Goal: Information Seeking & Learning: Check status

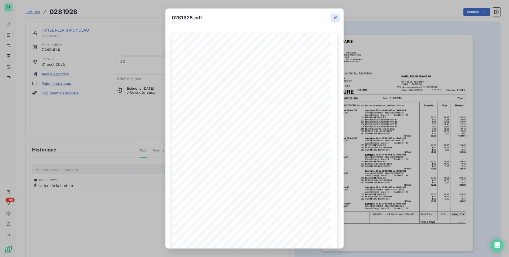
scroll to position [16, 0]
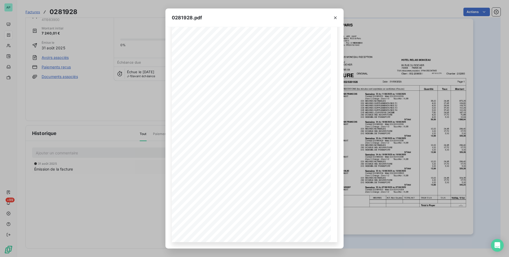
click at [335, 16] on icon "button" at bounding box center [335, 17] width 5 height 5
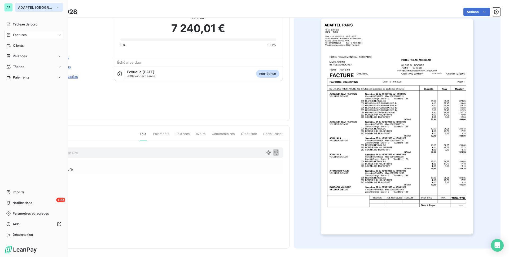
click at [46, 6] on button "ADAPTEL [GEOGRAPHIC_DATA]" at bounding box center [39, 7] width 48 height 8
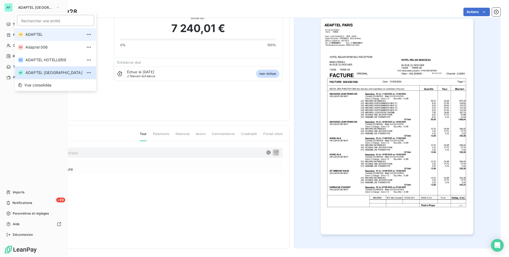
click at [48, 35] on span "ADAPTEL" at bounding box center [53, 34] width 57 height 5
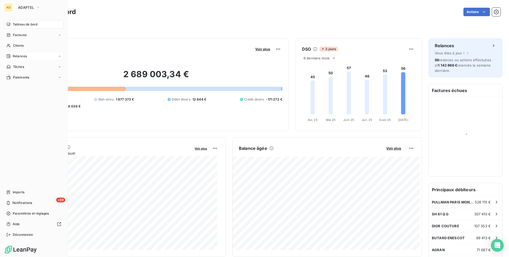
click at [44, 57] on div "Relances" at bounding box center [33, 56] width 59 height 8
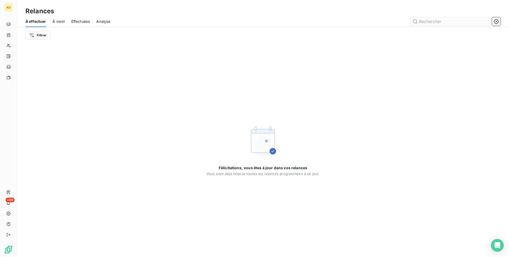
click at [463, 23] on input "text" at bounding box center [450, 21] width 80 height 8
type input "41110180"
drag, startPoint x: 443, startPoint y: 19, endPoint x: 349, endPoint y: 37, distance: 96.0
click at [349, 37] on div "À effectuer À venir Effectuées Analyse 41110180 Filtrer" at bounding box center [263, 30] width 492 height 28
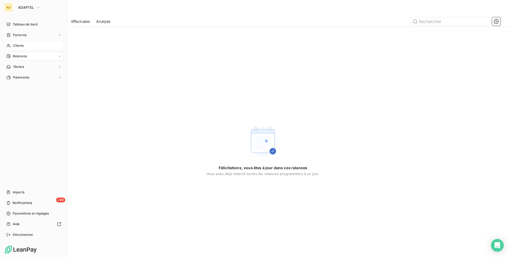
click at [9, 45] on icon at bounding box center [8, 45] width 5 height 4
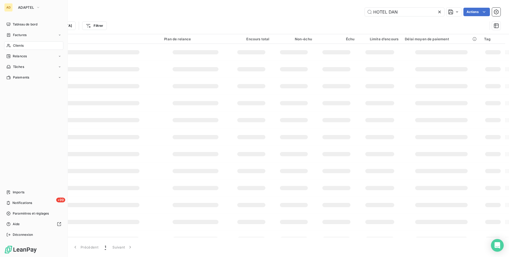
type input "41198390"
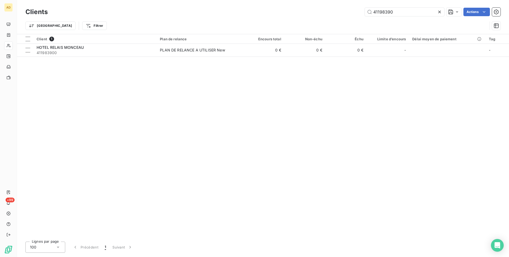
drag, startPoint x: 420, startPoint y: 10, endPoint x: 333, endPoint y: 19, distance: 86.9
click at [333, 19] on div "Clients 41198390 Actions Trier Filtrer" at bounding box center [262, 20] width 475 height 28
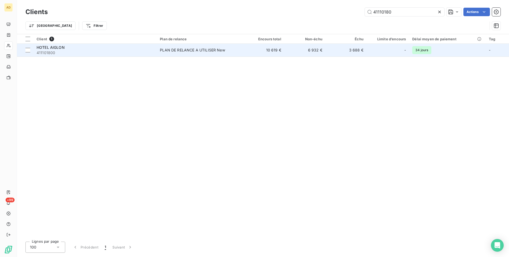
type input "41110180"
click at [184, 47] on div "PLAN DE RELANCE A UTILISER New" at bounding box center [192, 49] width 65 height 5
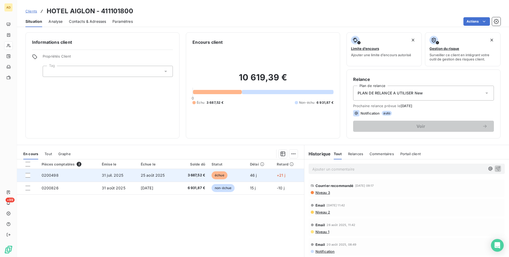
click at [219, 175] on span "échue" at bounding box center [219, 175] width 16 height 8
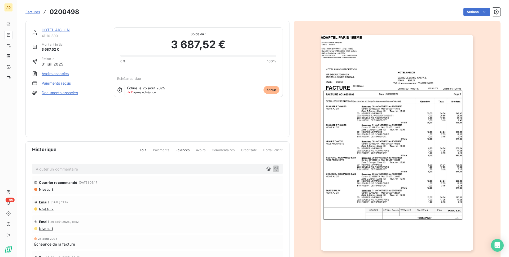
click at [360, 114] on img "button" at bounding box center [397, 143] width 152 height 216
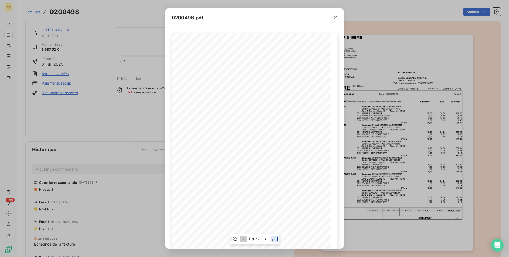
click at [274, 238] on icon "button" at bounding box center [273, 238] width 5 height 5
click at [264, 239] on icon "button" at bounding box center [265, 238] width 5 height 5
click at [336, 18] on icon "button" at bounding box center [335, 17] width 5 height 5
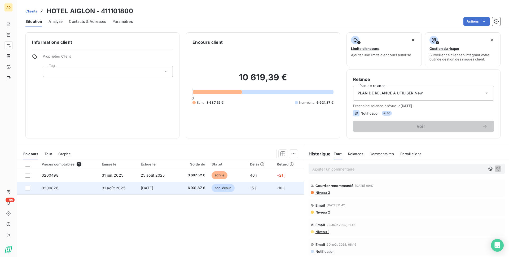
click at [229, 188] on span "non-échue" at bounding box center [222, 188] width 23 height 8
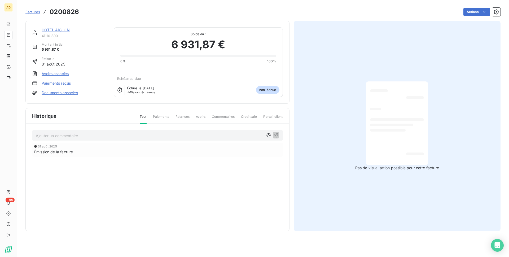
click at [409, 165] on div at bounding box center [397, 123] width 62 height 84
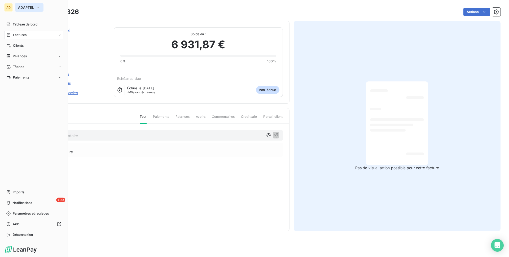
click at [42, 5] on button "ADAPTEL" at bounding box center [29, 7] width 29 height 8
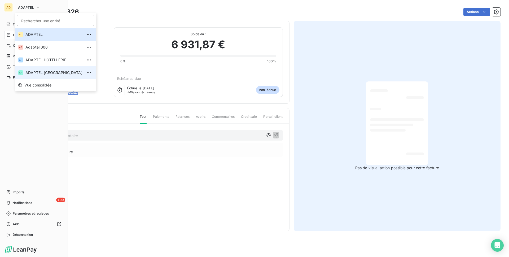
click at [38, 72] on span "ADAPTEL [GEOGRAPHIC_DATA]" at bounding box center [53, 72] width 57 height 5
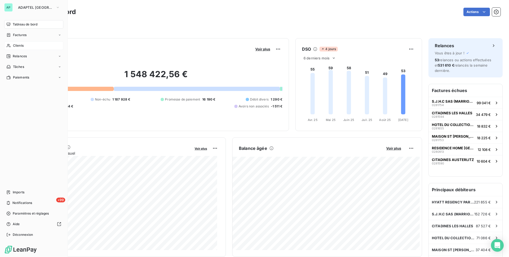
click at [19, 47] on span "Clients" at bounding box center [18, 45] width 11 height 5
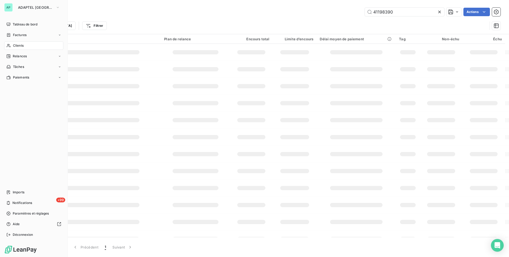
type input "41110180"
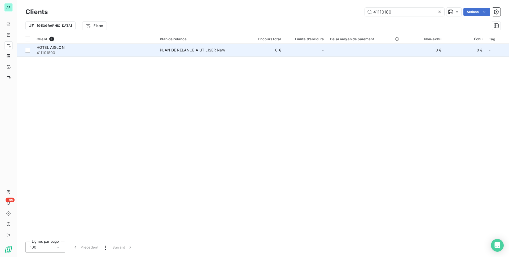
click at [158, 50] on td "PLAN DE RELANCE A UTILISER New" at bounding box center [200, 50] width 86 height 13
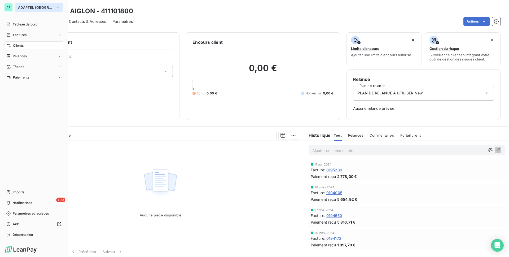
click at [41, 7] on span "ADAPTEL [GEOGRAPHIC_DATA]" at bounding box center [36, 7] width 36 height 4
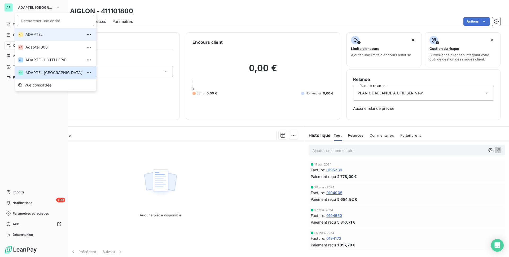
click at [46, 35] on span "ADAPTEL" at bounding box center [53, 34] width 57 height 5
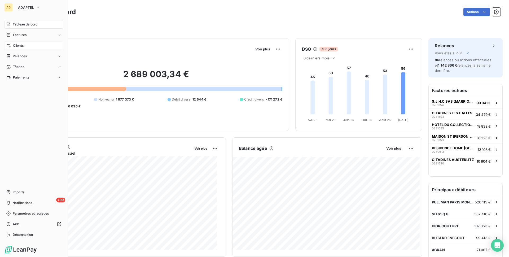
click at [16, 47] on span "Clients" at bounding box center [18, 45] width 11 height 5
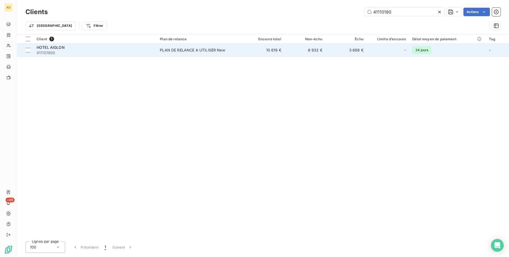
click at [183, 49] on div "PLAN DE RELANCE A UTILISER New" at bounding box center [192, 49] width 65 height 5
